Goal: Navigation & Orientation: Find specific page/section

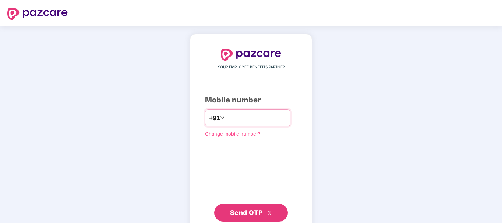
click at [231, 113] on input "number" at bounding box center [256, 118] width 60 height 12
type input "**********"
click at [251, 218] on button "Send OTP" at bounding box center [251, 213] width 74 height 18
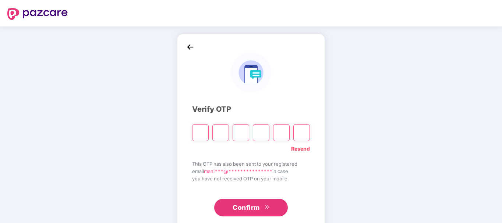
type input "*"
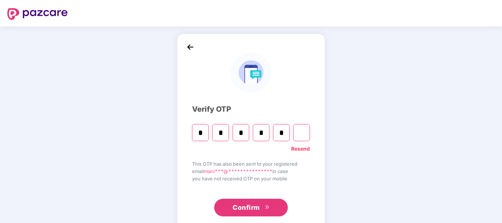
type input "*"
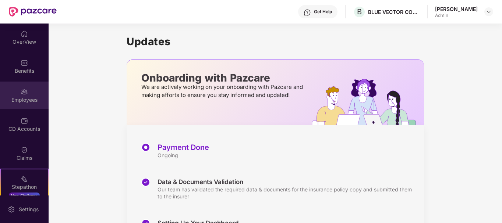
click at [26, 92] on img at bounding box center [24, 91] width 7 height 7
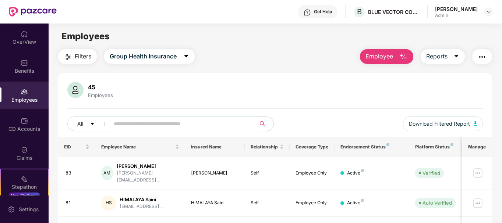
click at [178, 119] on input "text" at bounding box center [180, 124] width 132 height 11
type input "*****"
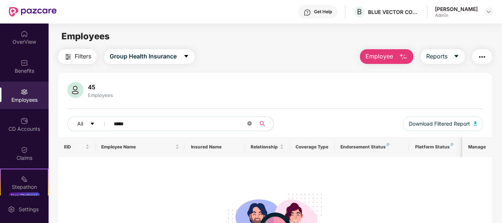
click at [251, 123] on icon "close-circle" at bounding box center [249, 123] width 4 height 4
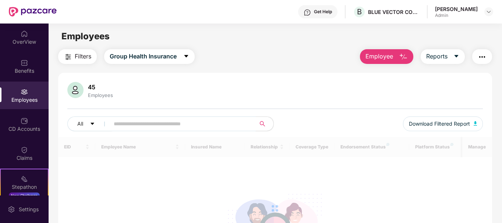
click at [187, 127] on input "text" at bounding box center [180, 124] width 132 height 11
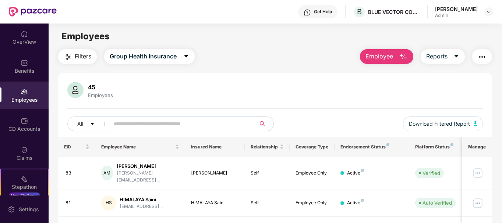
scroll to position [59, 0]
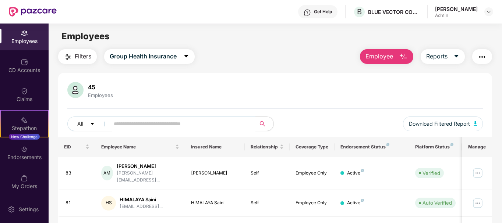
click at [31, 39] on div "Employees" at bounding box center [24, 41] width 49 height 7
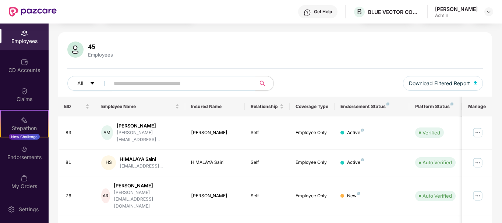
scroll to position [29, 0]
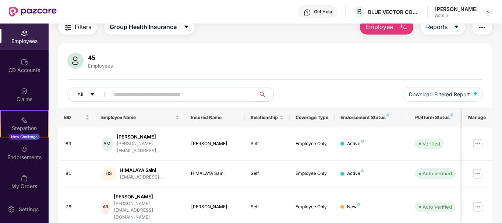
click at [350, 57] on div "45 Employees" at bounding box center [275, 62] width 416 height 18
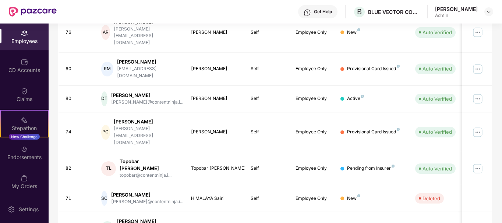
click at [501, 215] on div "Filters Group Health Insurance Employee Reports 45 Employees All Download Filte…" at bounding box center [275, 72] width 453 height 454
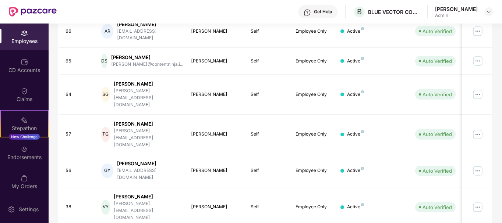
click at [501, 84] on div "Filters Group Health Insurance Employee Reports 45 Employees All Download Filte…" at bounding box center [275, 50] width 453 height 461
click at [499, 93] on div "Filters Group Health Insurance Employee Reports 45 Employees All Download Filte…" at bounding box center [275, 50] width 453 height 461
click at [500, 104] on div "Filters Group Health Insurance Employee Reports 45 Employees All Download Filte…" at bounding box center [275, 50] width 453 height 461
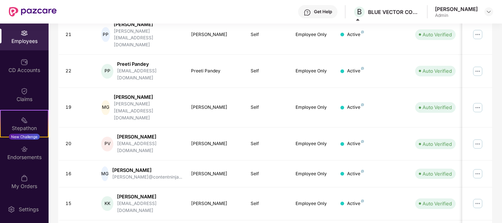
click at [10, 37] on div "Employees" at bounding box center [24, 37] width 49 height 28
click at [29, 41] on div "Employees" at bounding box center [24, 41] width 49 height 7
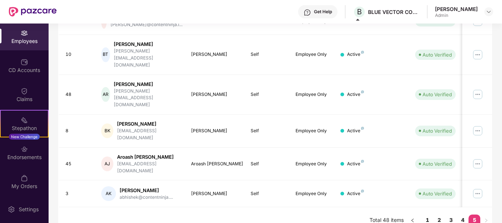
scroll to position [175, 0]
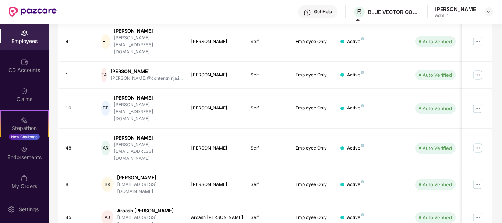
click at [500, 73] on div "Filters Group Health Insurance Employee Reports 45 Employees All Download Filte…" at bounding box center [275, 81] width 453 height 414
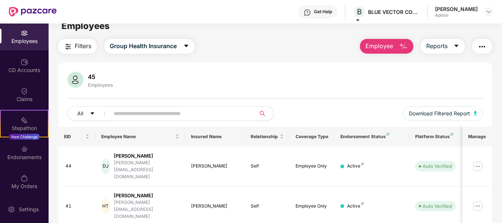
scroll to position [5, 0]
